Goal: Transaction & Acquisition: Purchase product/service

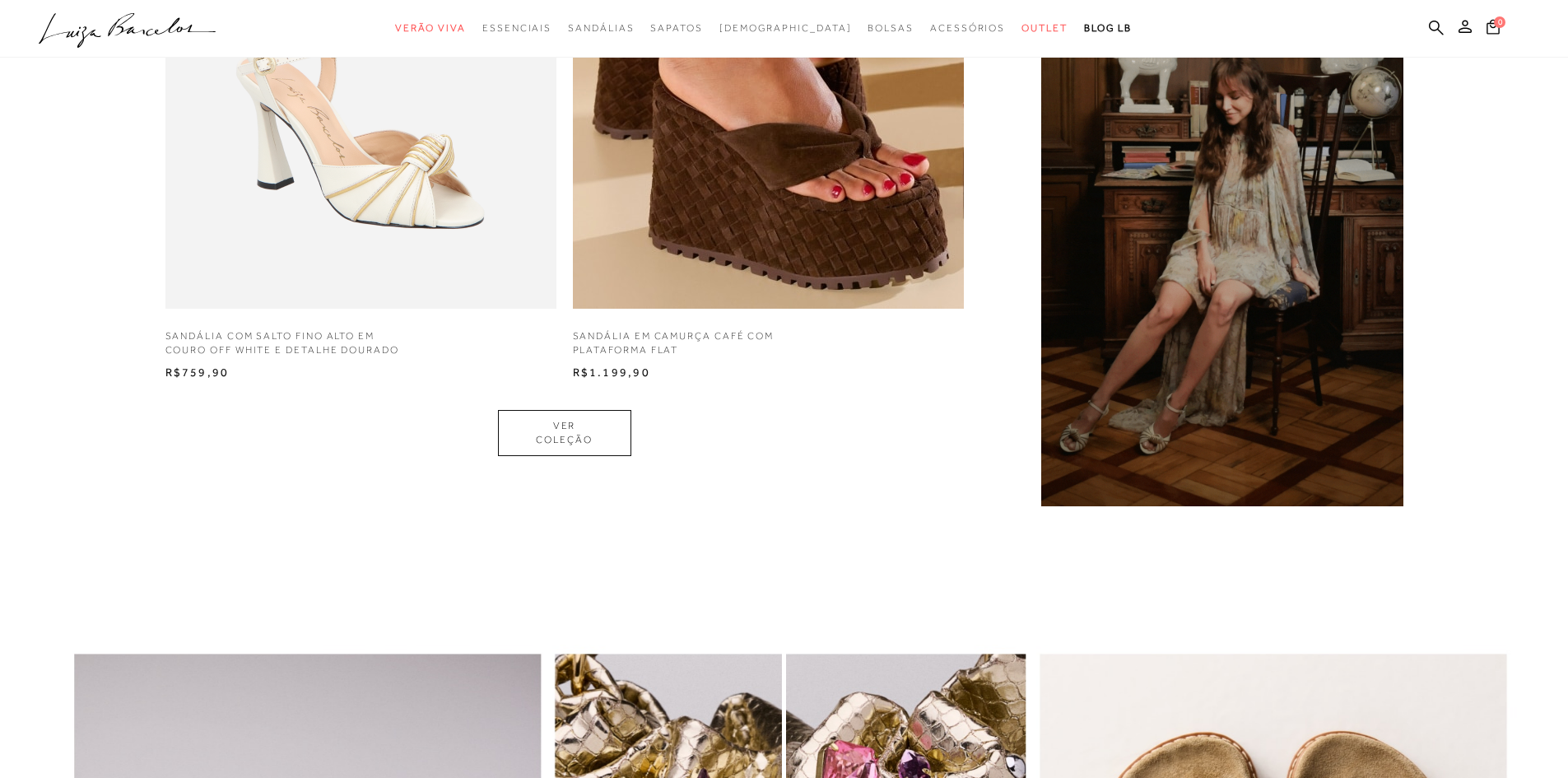
scroll to position [1564, 0]
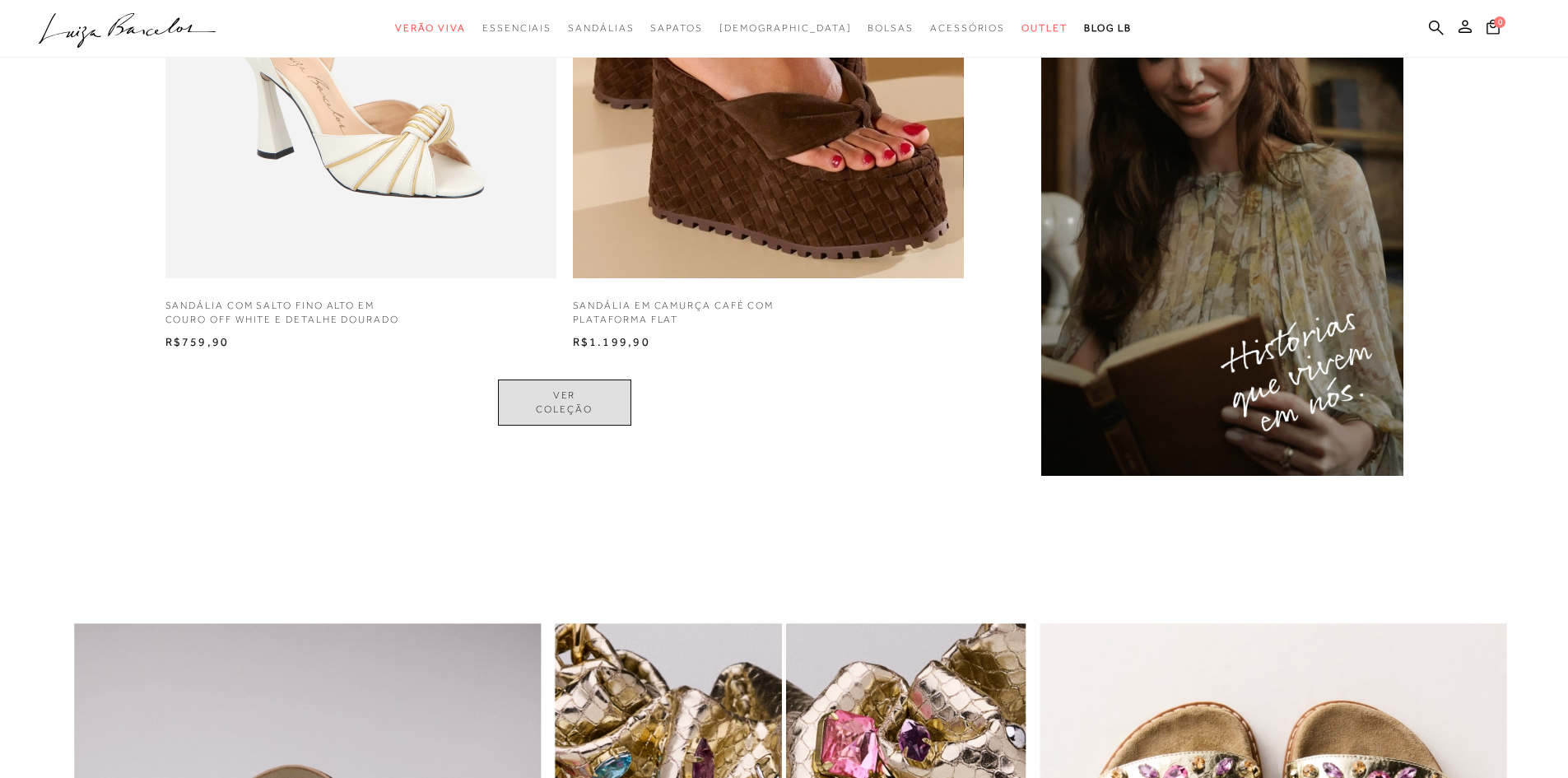
click at [576, 395] on link "VER COLEÇÃO" at bounding box center [564, 402] width 133 height 46
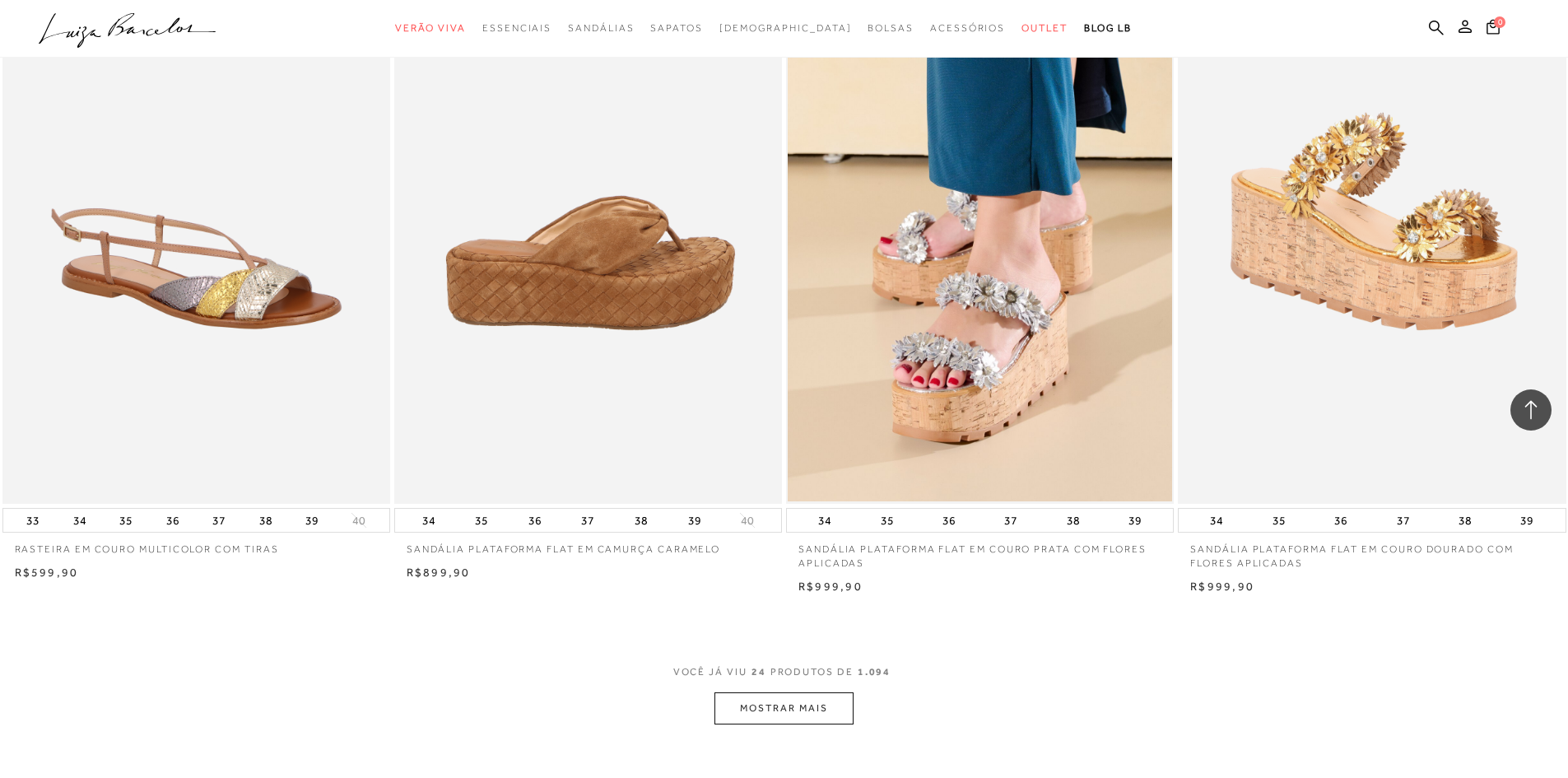
scroll to position [3951, 0]
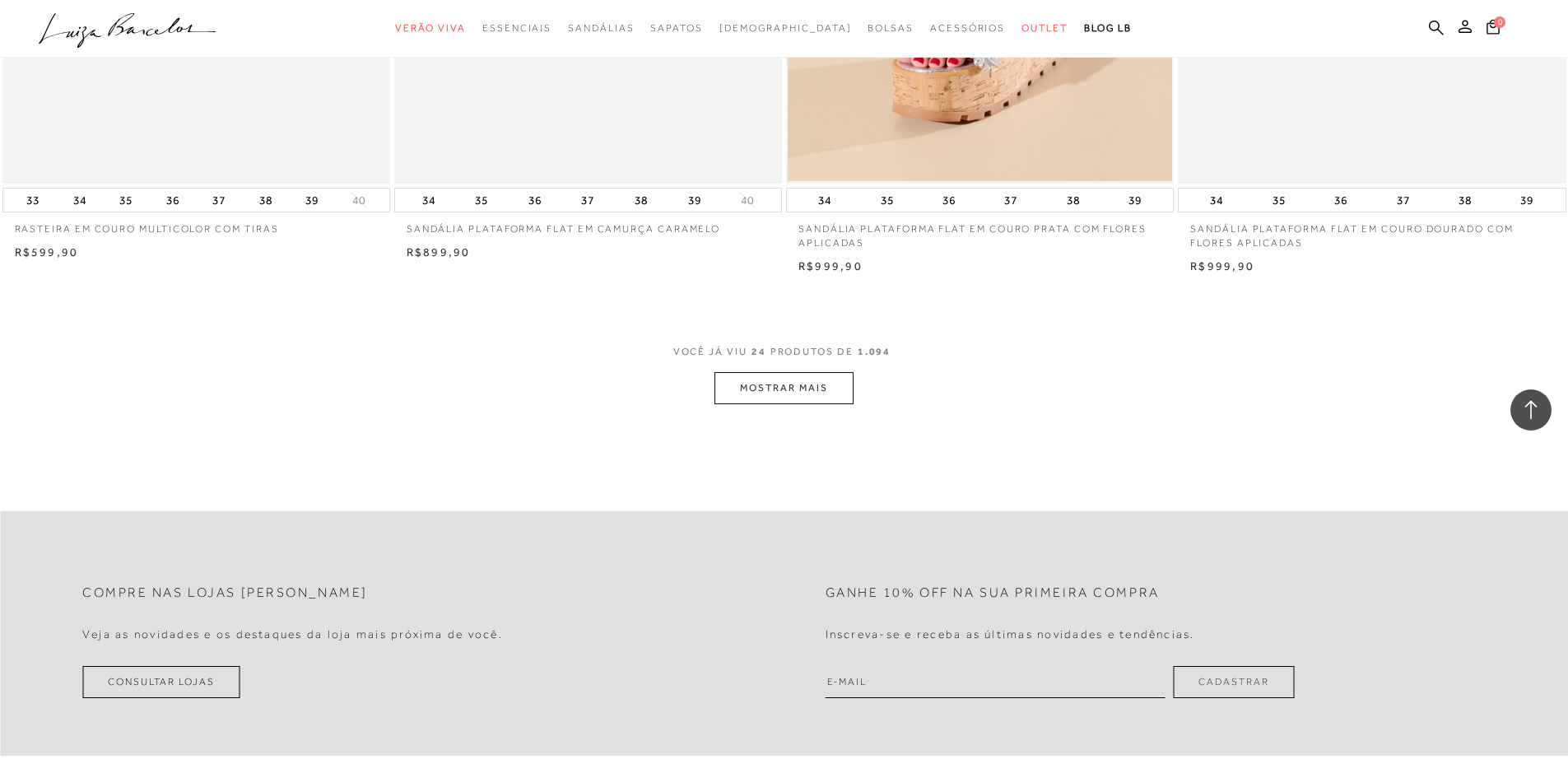
click at [740, 395] on button "MOSTRAR MAIS" at bounding box center [784, 388] width 138 height 32
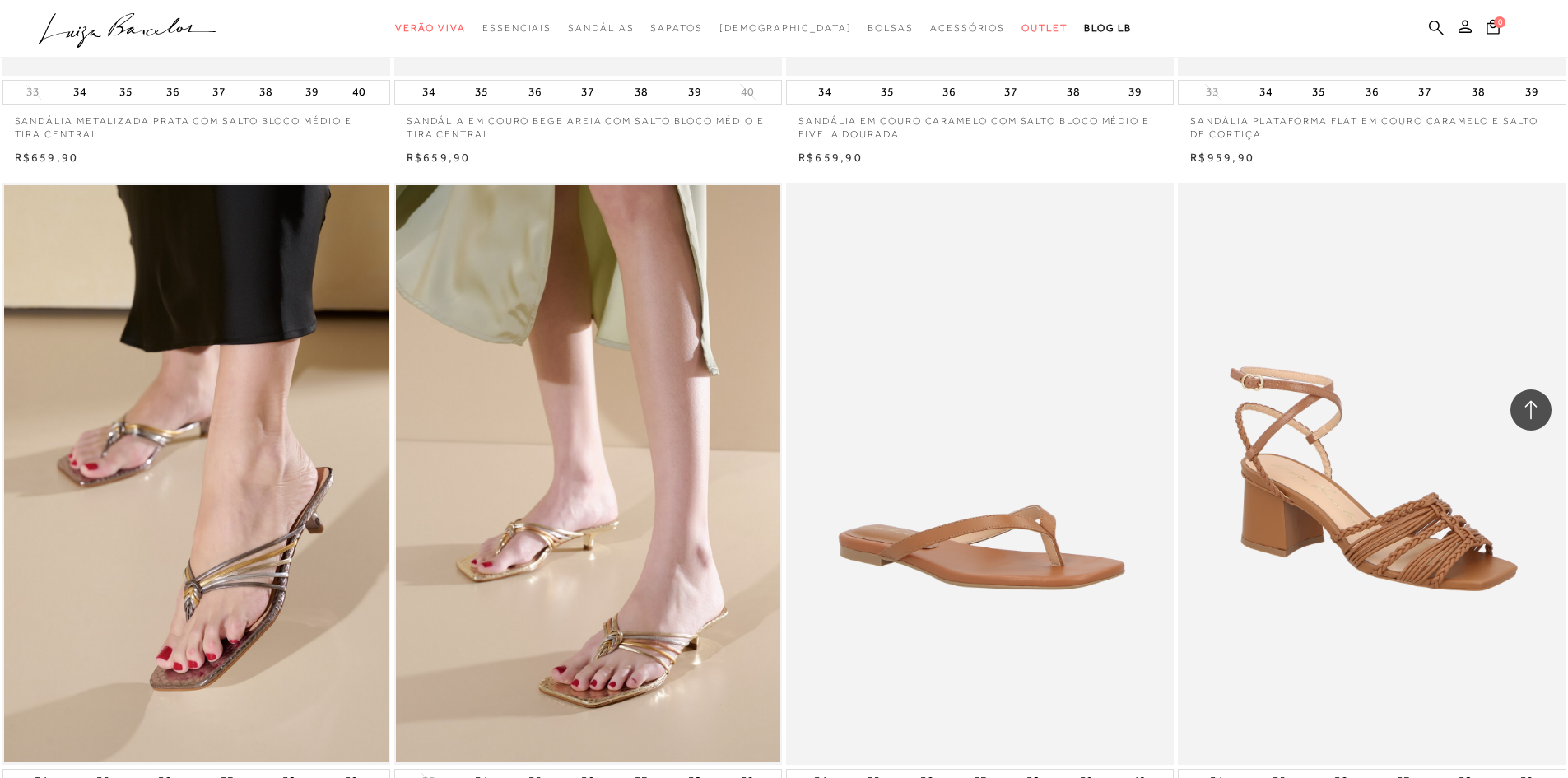
scroll to position [7902, 0]
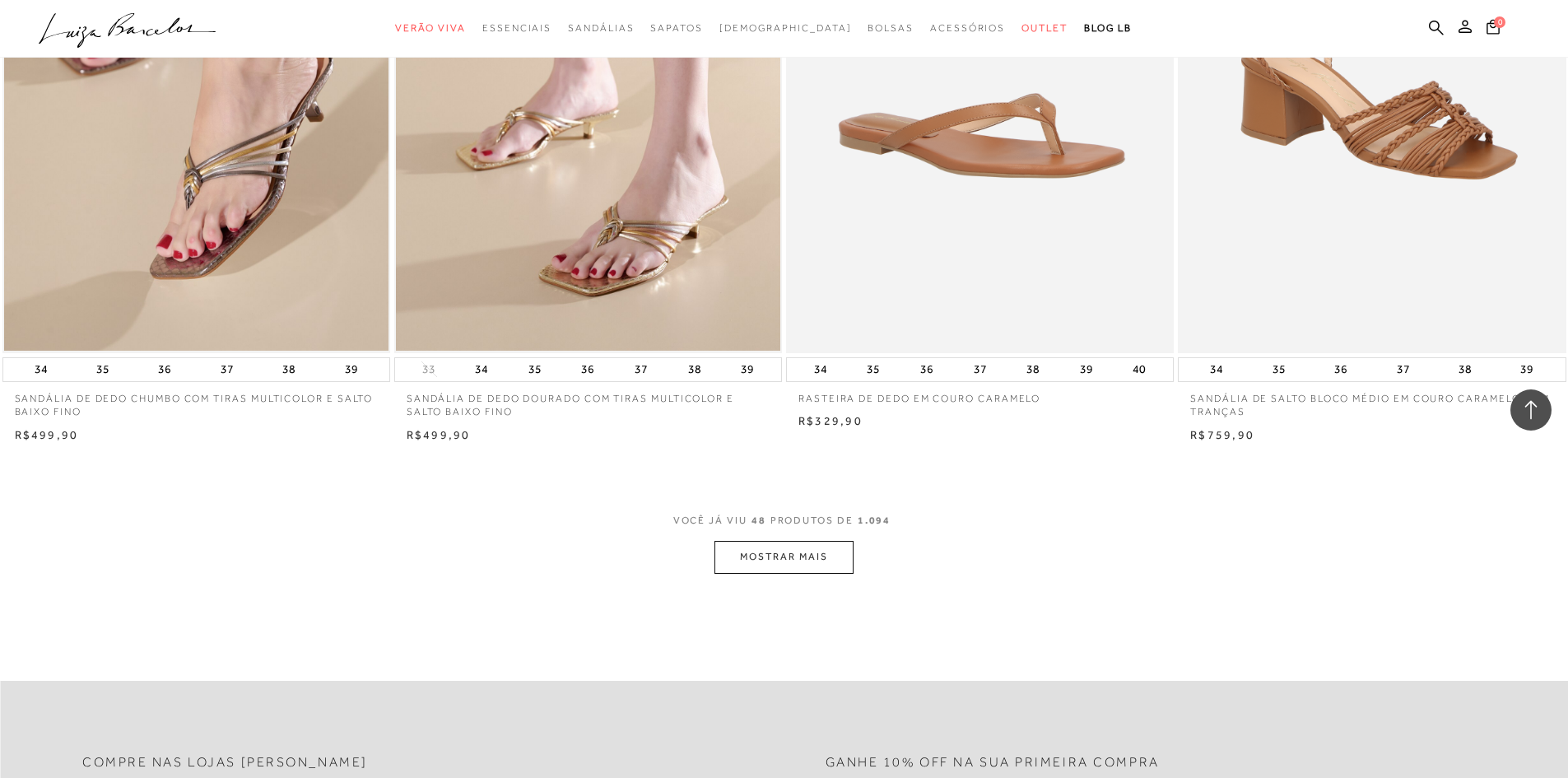
click at [766, 568] on button "MOSTRAR MAIS" at bounding box center [784, 557] width 138 height 32
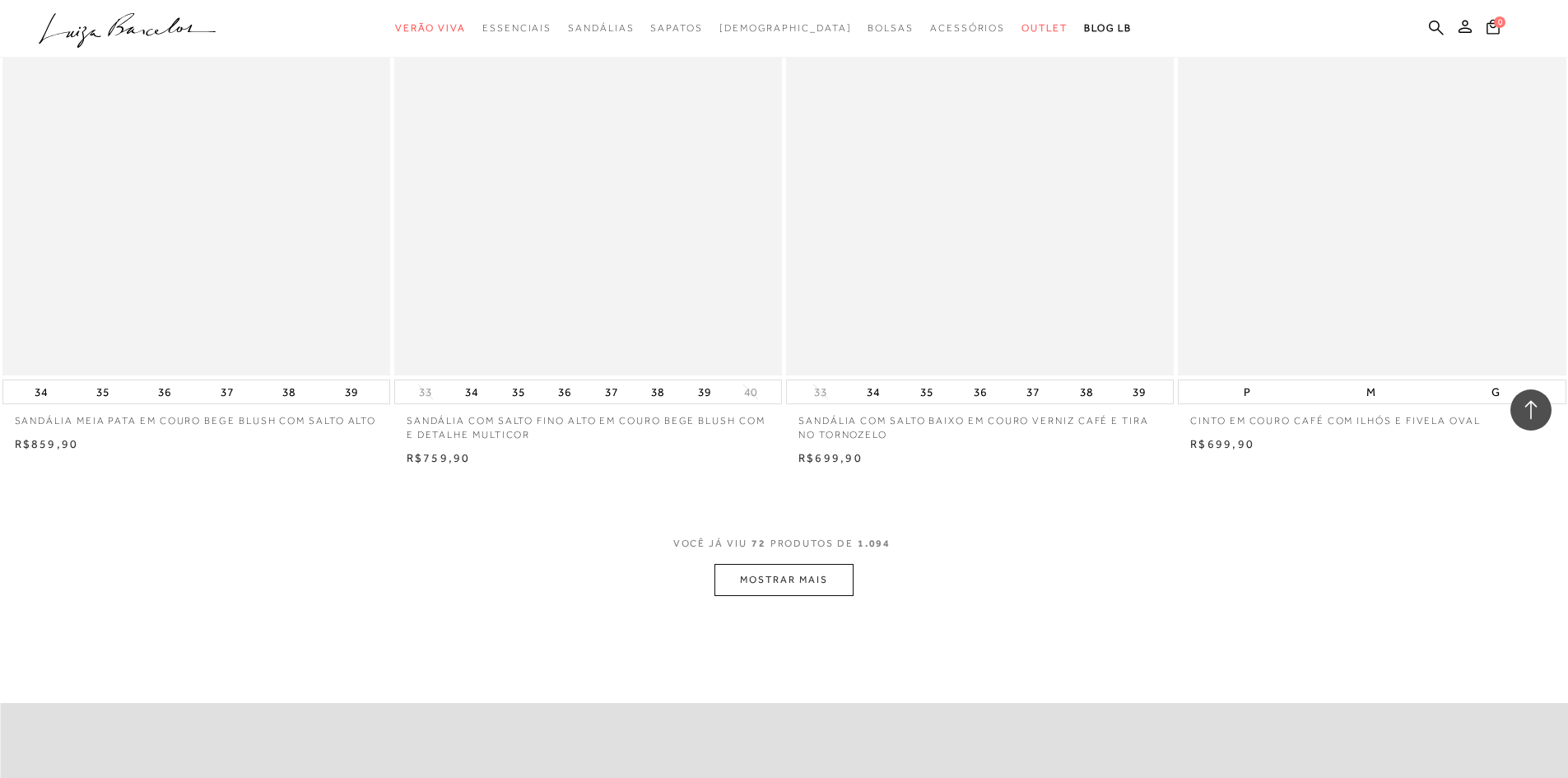
scroll to position [12347, 0]
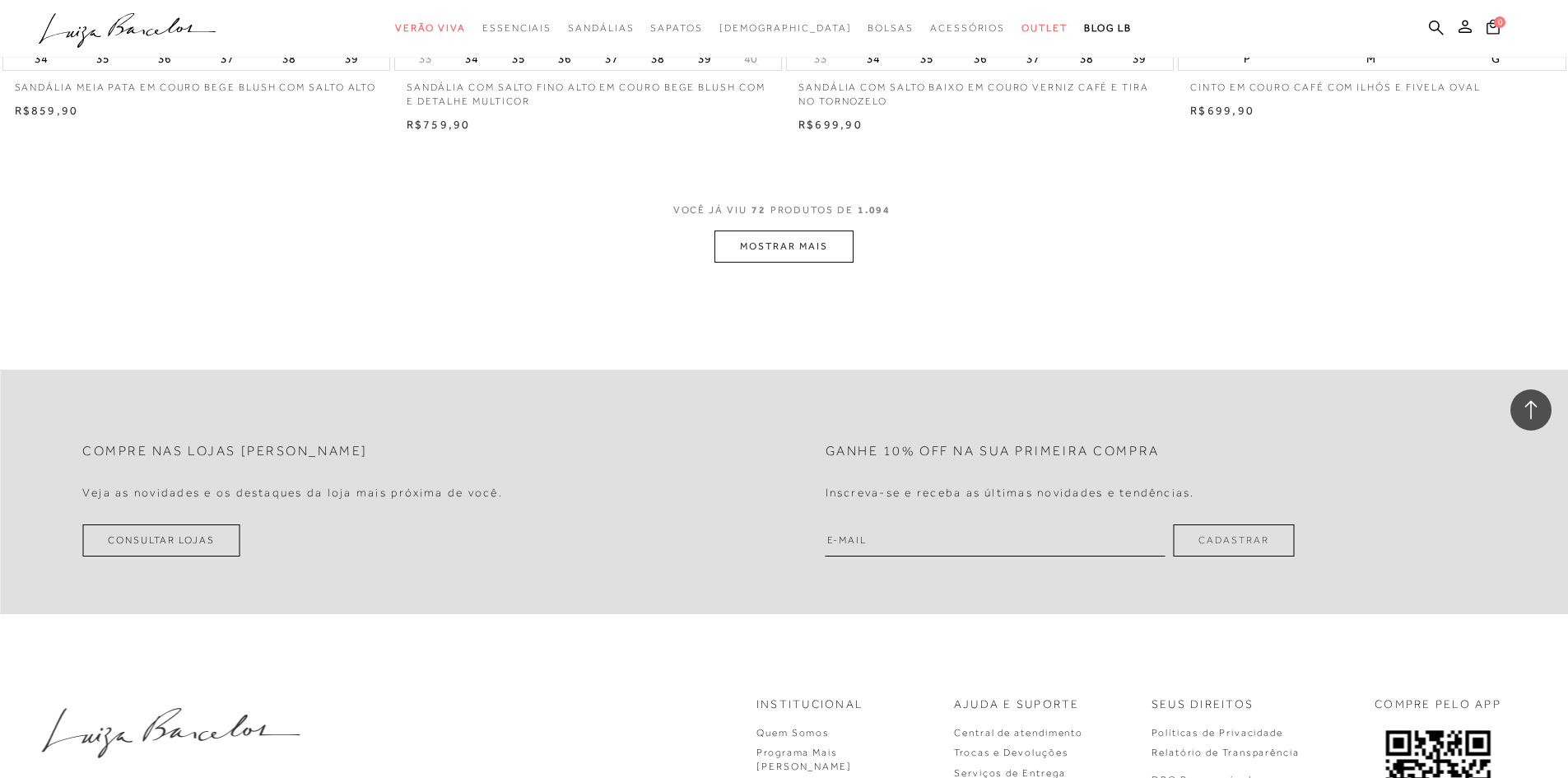
click at [803, 255] on button "MOSTRAR MAIS" at bounding box center [784, 246] width 138 height 32
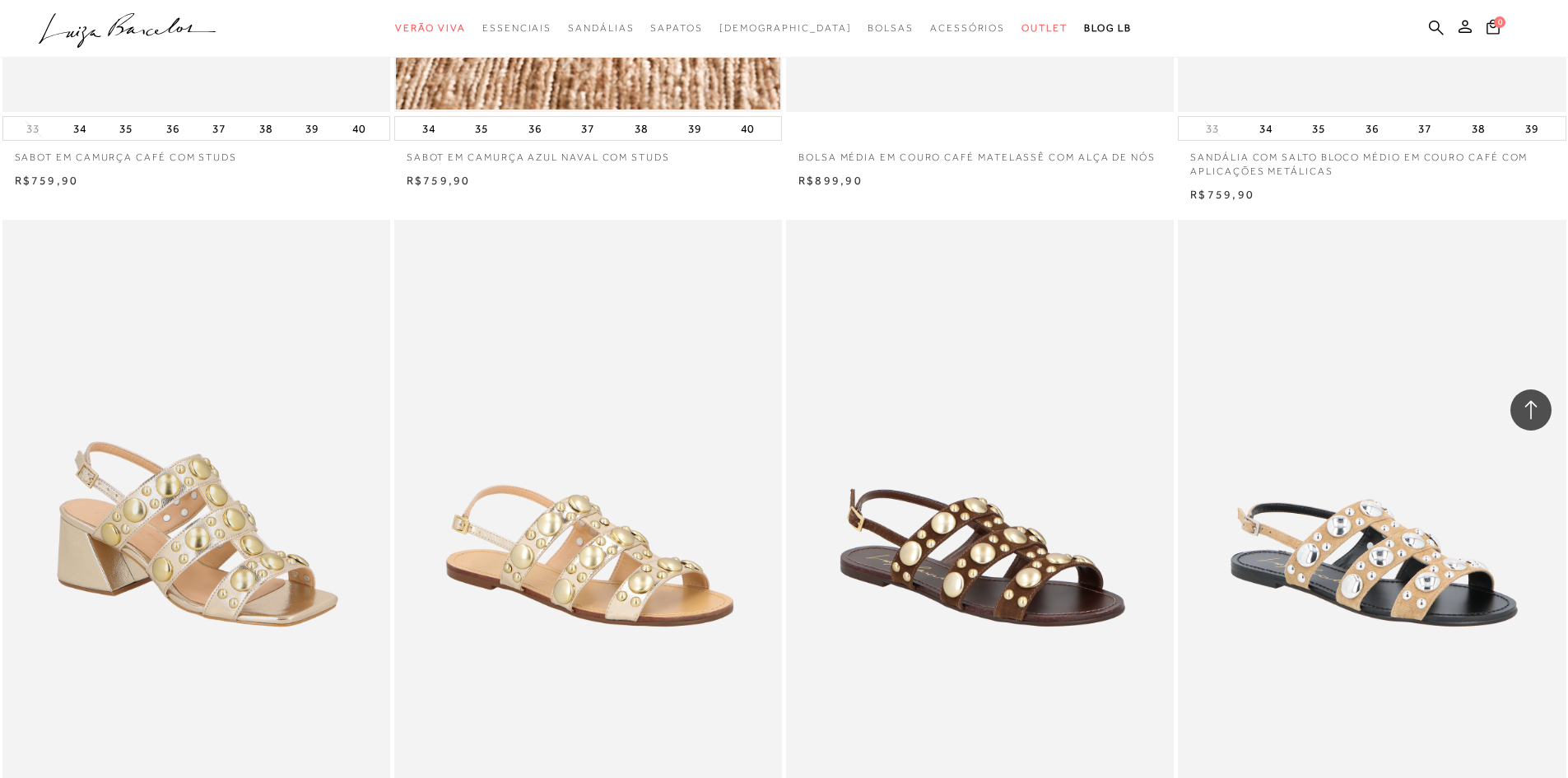
scroll to position [16215, 0]
